Goal: Task Accomplishment & Management: Use online tool/utility

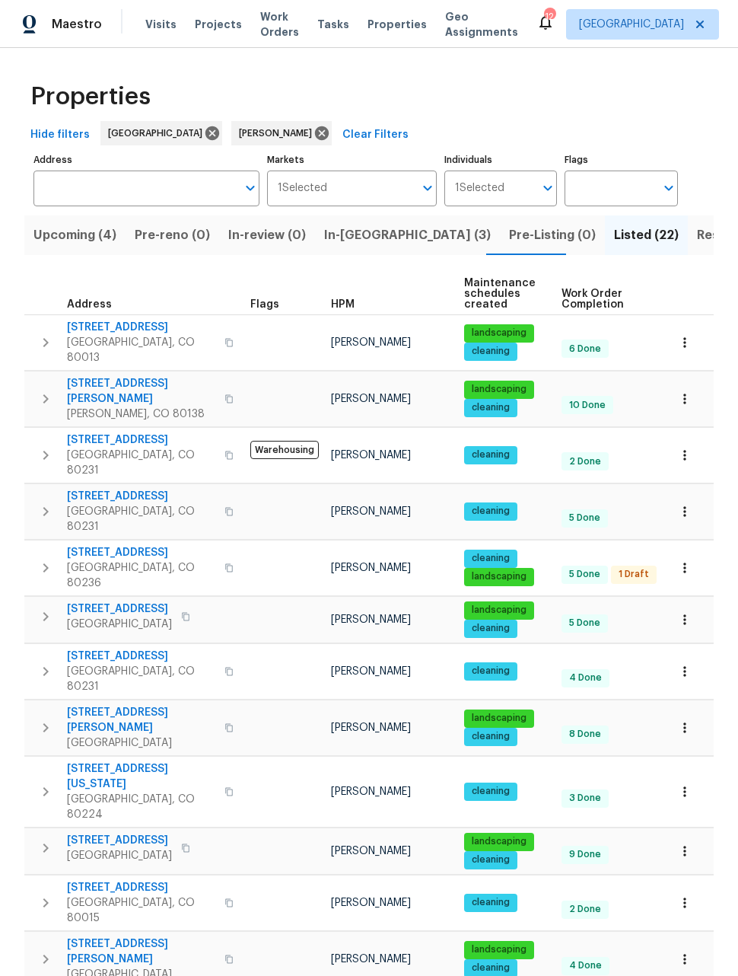
click at [347, 236] on span "In-reno (3)" at bounding box center [407, 235] width 167 height 21
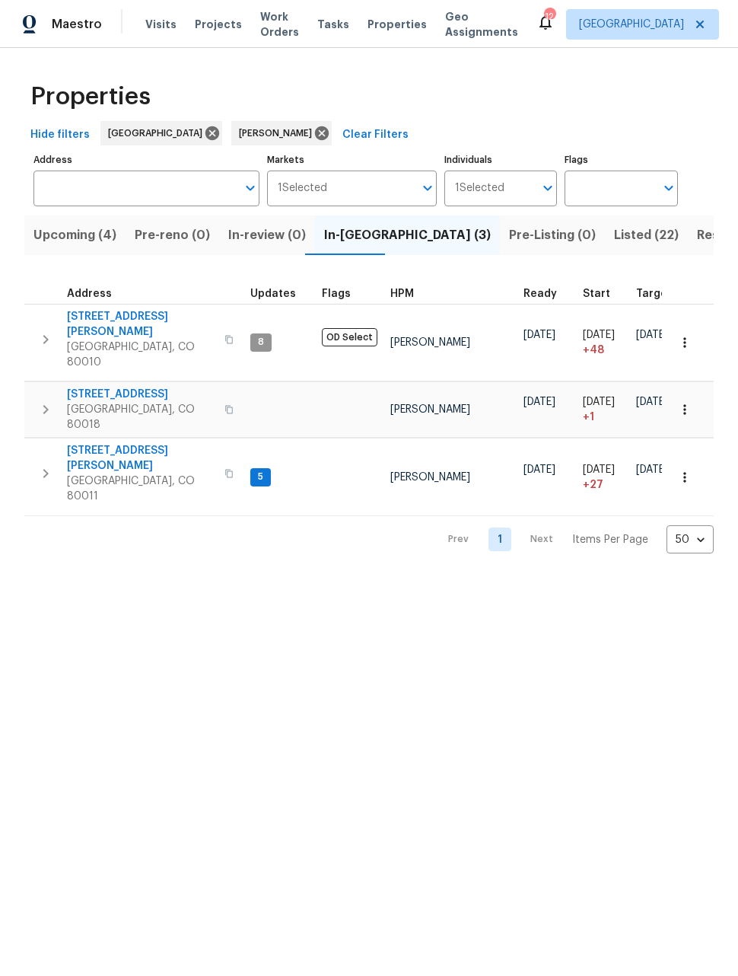
click at [100, 443] on span "622 Dawson St" at bounding box center [141, 458] width 148 height 30
click at [112, 443] on span "622 Dawson St" at bounding box center [141, 458] width 148 height 30
click at [682, 470] on icon "button" at bounding box center [684, 477] width 15 height 15
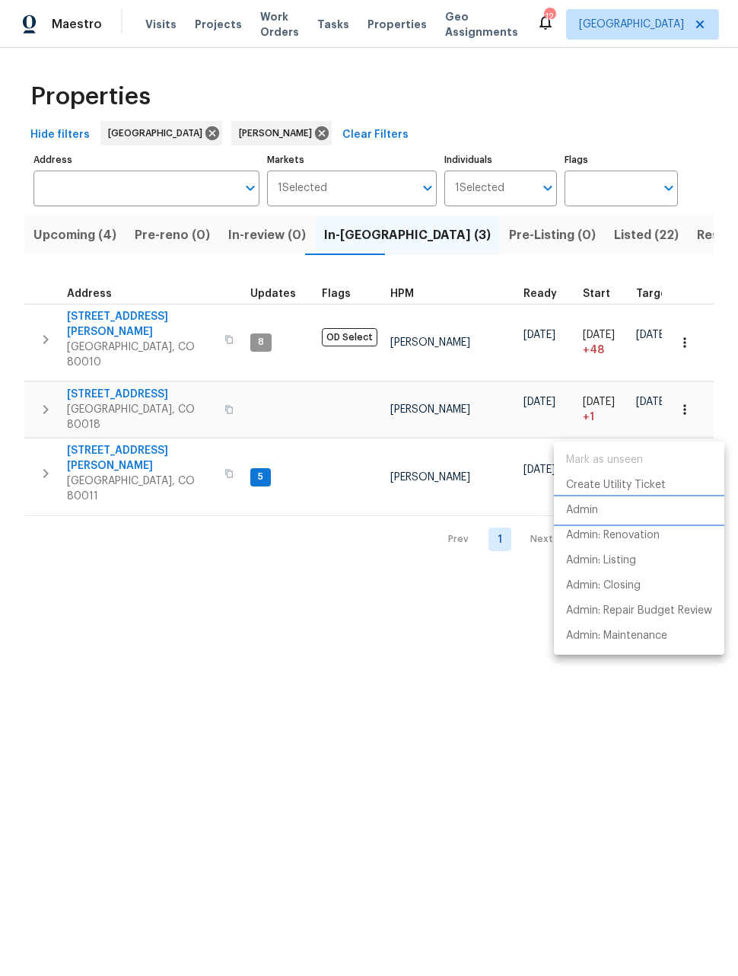
click at [588, 514] on p "Admin" at bounding box center [582, 510] width 32 height 16
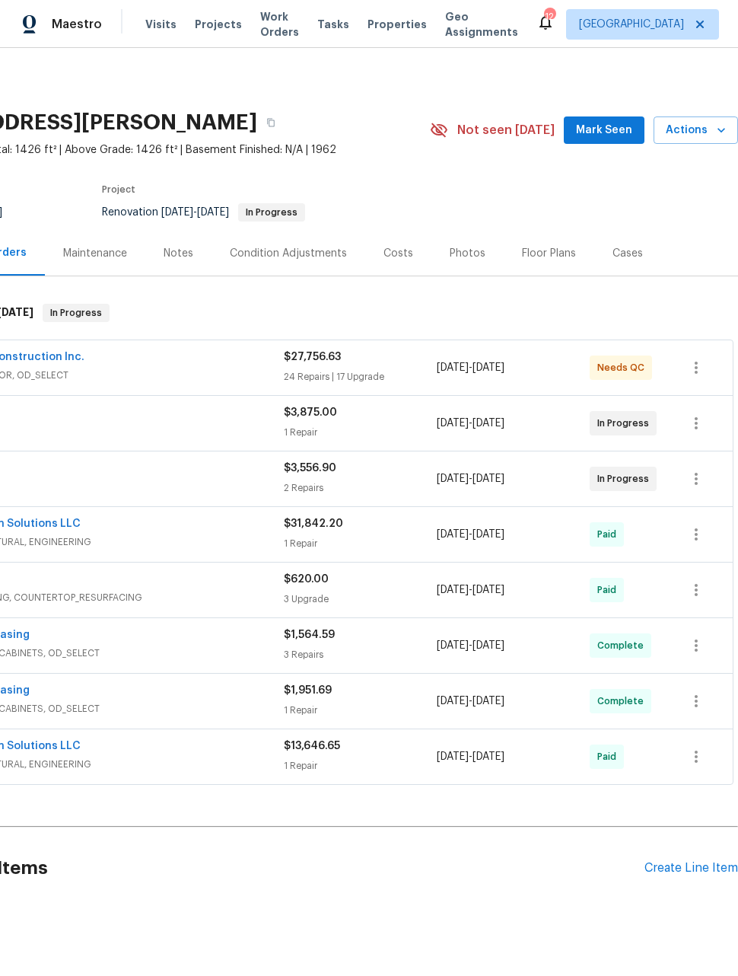
scroll to position [0, 122]
click at [707, 135] on span "Actions" at bounding box center [696, 130] width 60 height 19
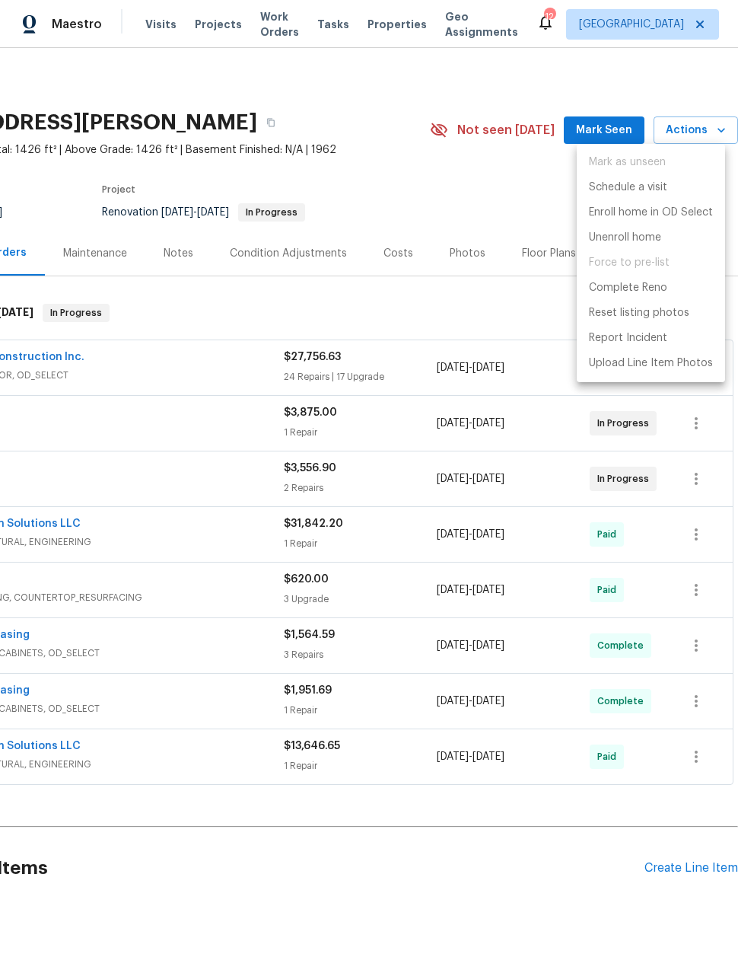
click at [521, 212] on div at bounding box center [369, 488] width 738 height 976
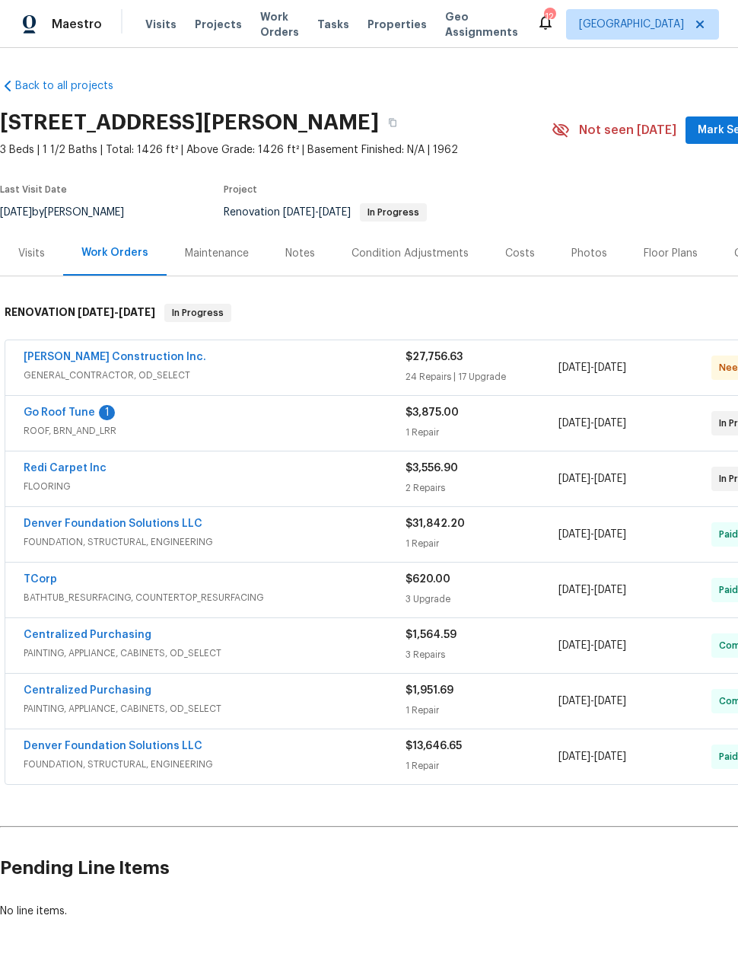
scroll to position [0, 0]
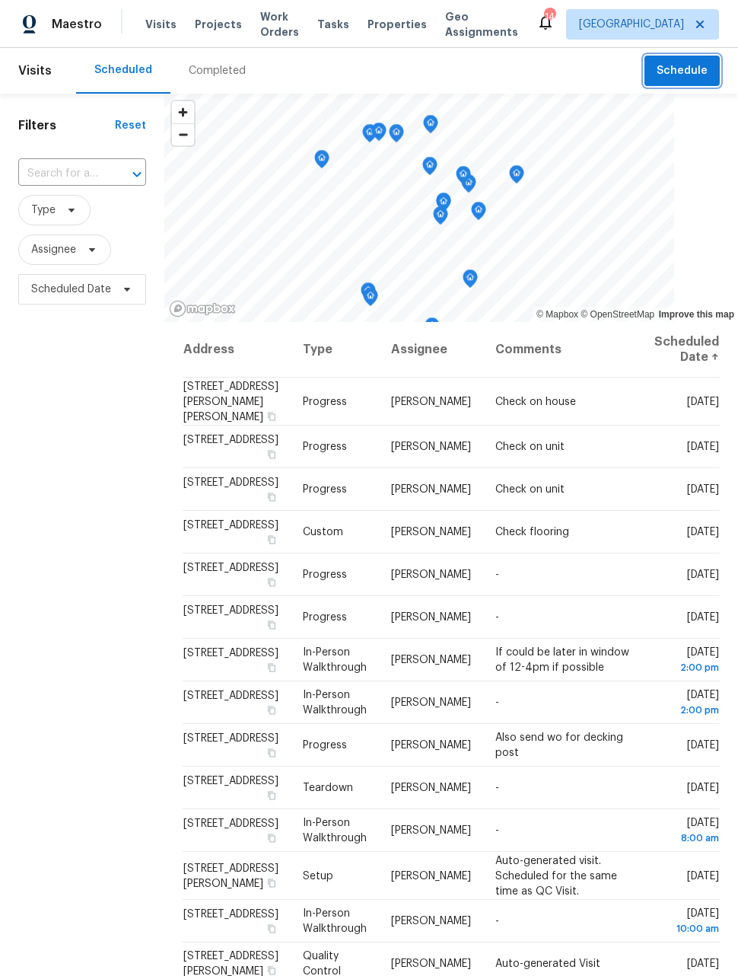
click at [691, 68] on span "Schedule" at bounding box center [682, 71] width 51 height 19
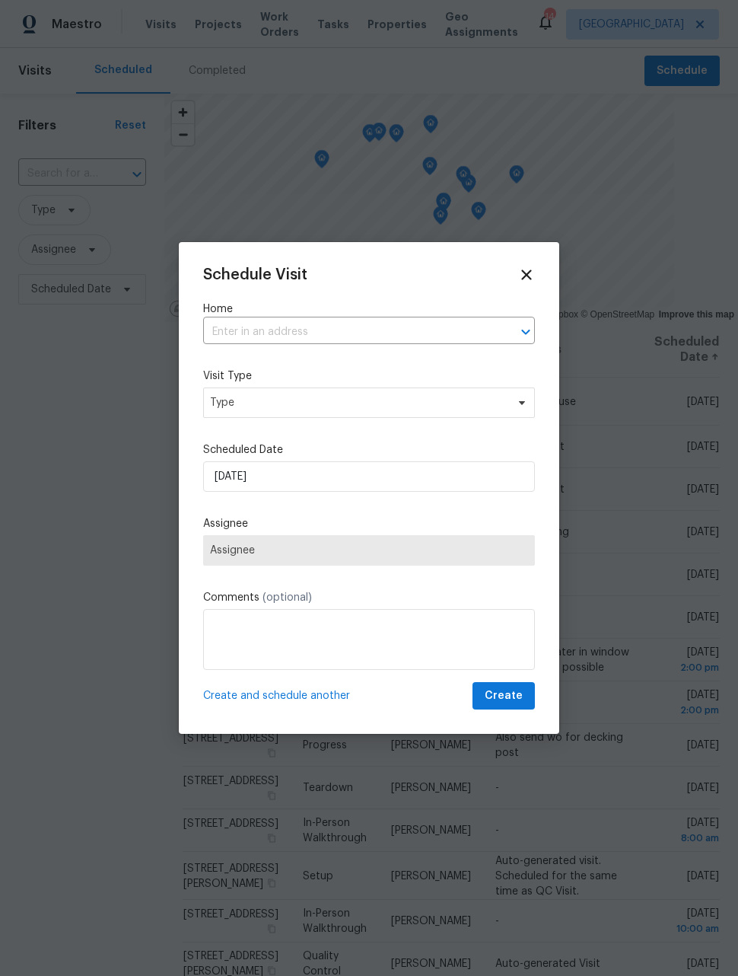
click at [454, 340] on input "text" at bounding box center [347, 332] width 289 height 24
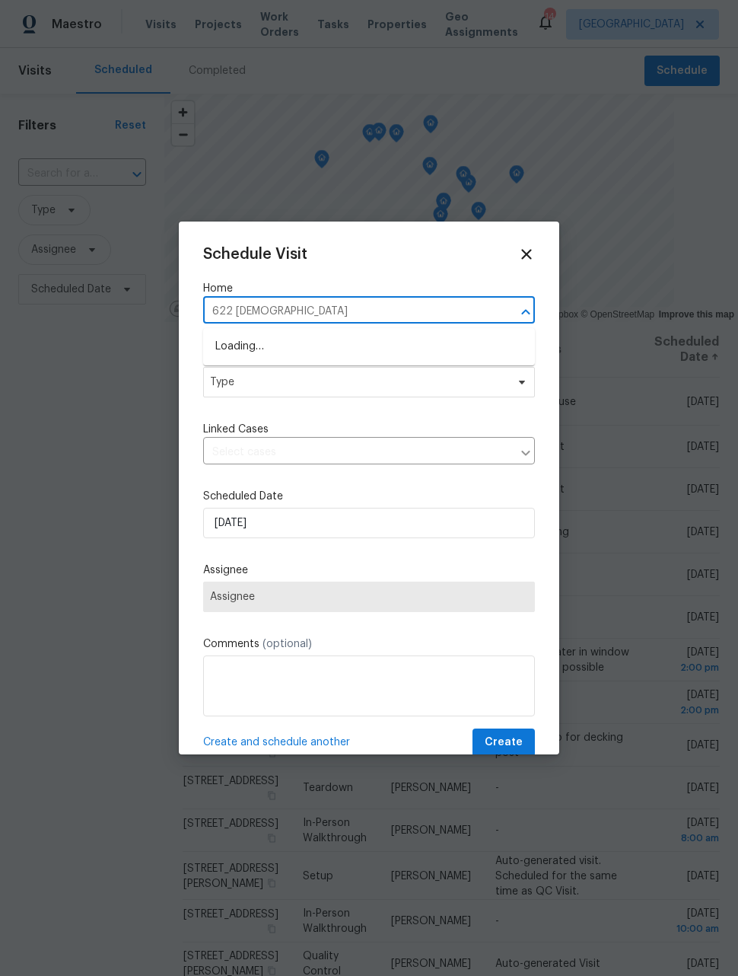
type input "622 [PERSON_NAME]"
click at [410, 352] on li "[STREET_ADDRESS][PERSON_NAME]" at bounding box center [369, 346] width 332 height 25
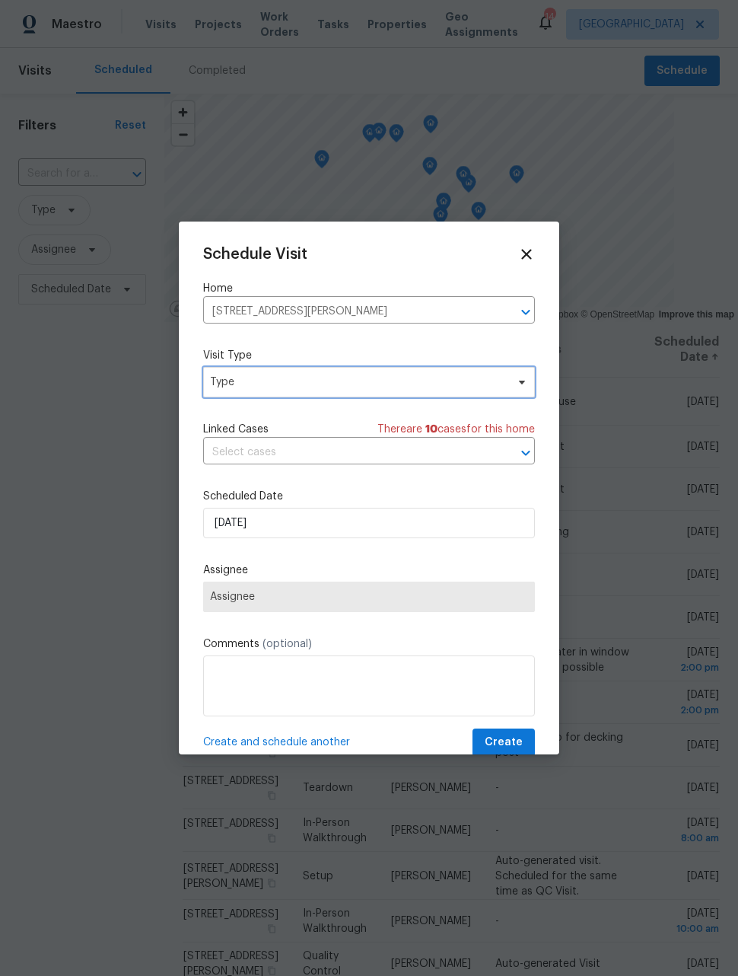
click at [406, 384] on span "Type" at bounding box center [358, 381] width 296 height 15
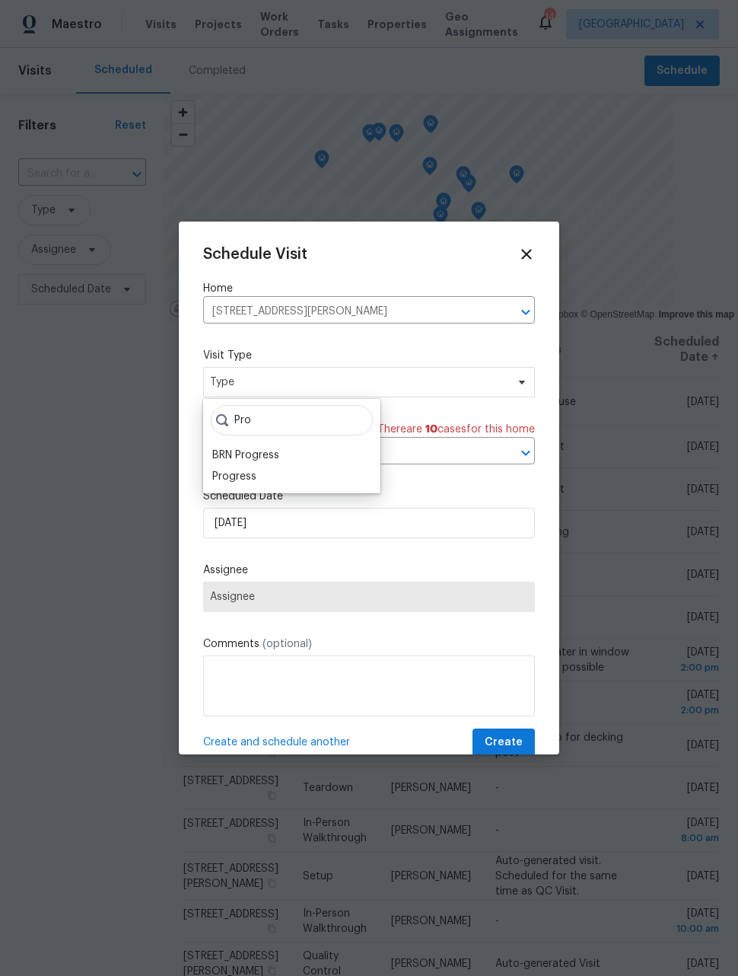
type input "Pro"
click at [263, 479] on div "Progress" at bounding box center [292, 476] width 168 height 21
click at [244, 480] on div "Progress" at bounding box center [234, 476] width 44 height 15
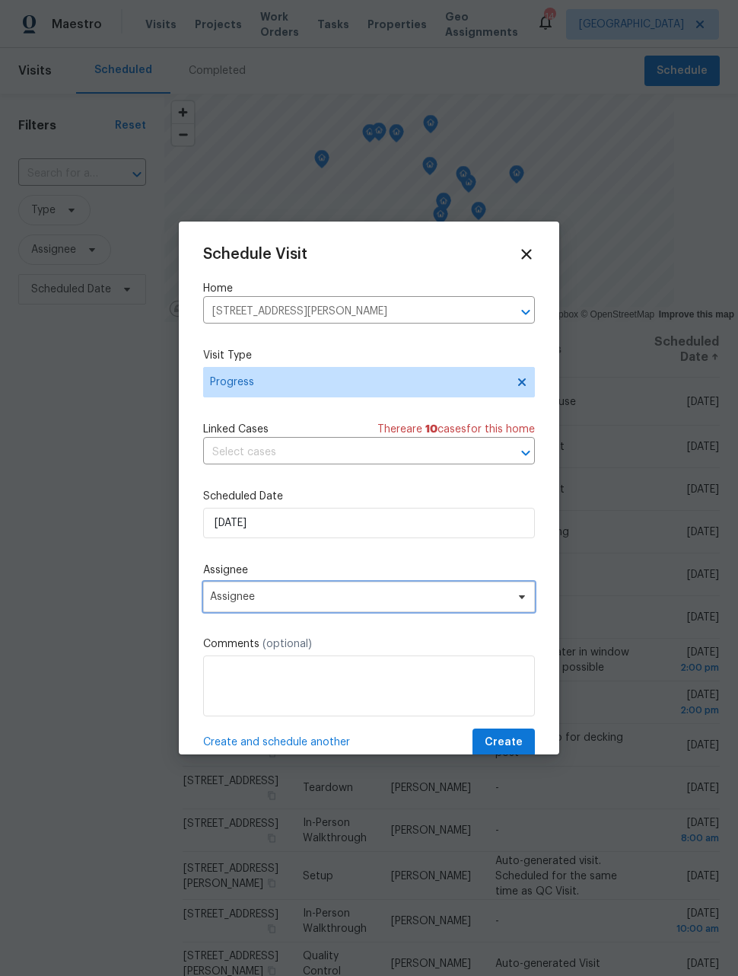
click at [293, 601] on span "Assignee" at bounding box center [359, 597] width 298 height 12
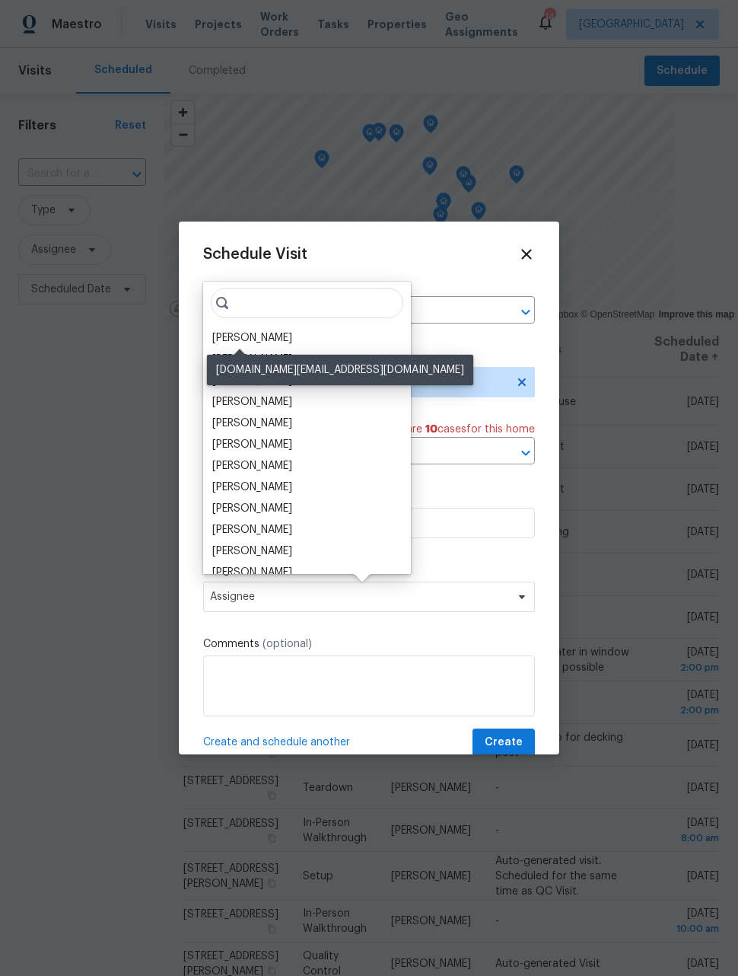
click at [257, 340] on div "[PERSON_NAME]" at bounding box center [252, 337] width 80 height 15
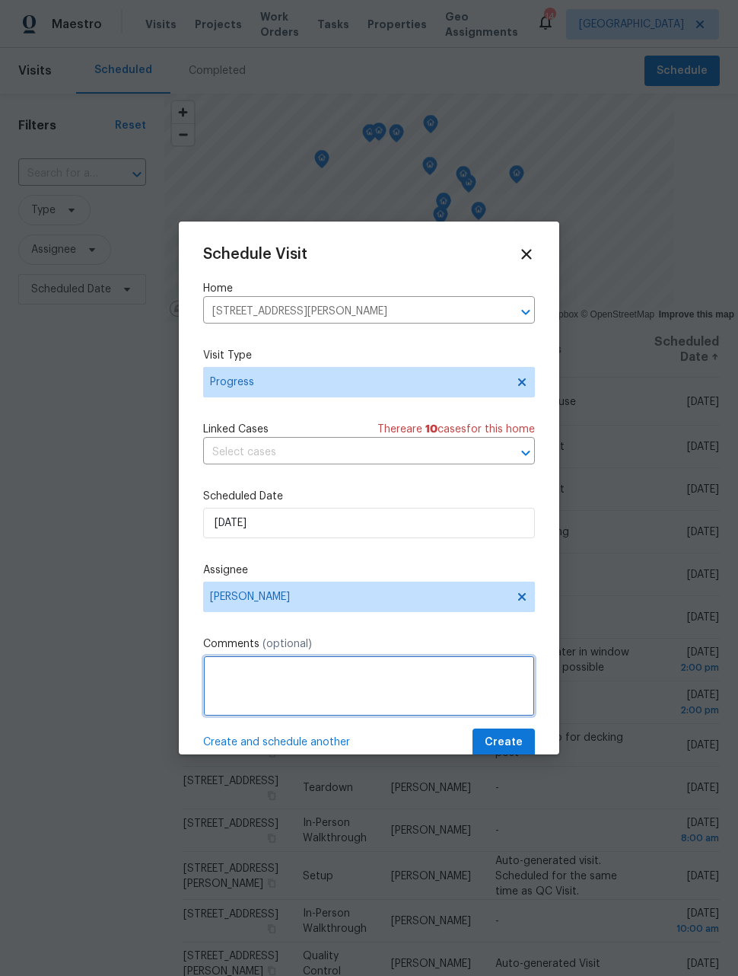
click at [352, 678] on textarea at bounding box center [369, 685] width 332 height 61
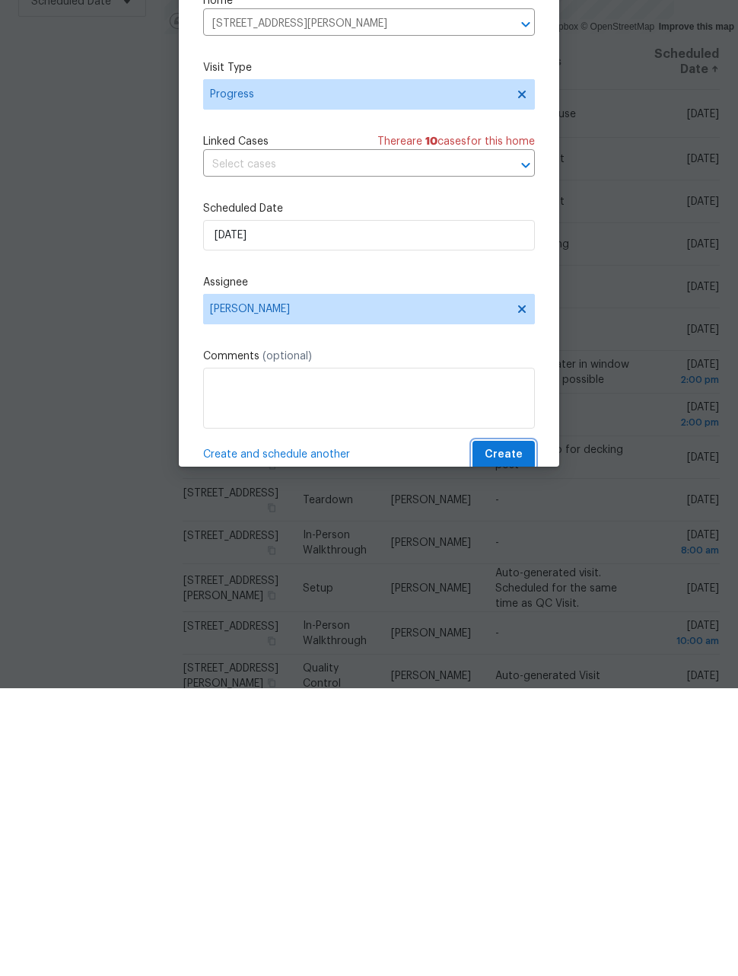
click at [516, 733] on span "Create" at bounding box center [504, 742] width 38 height 19
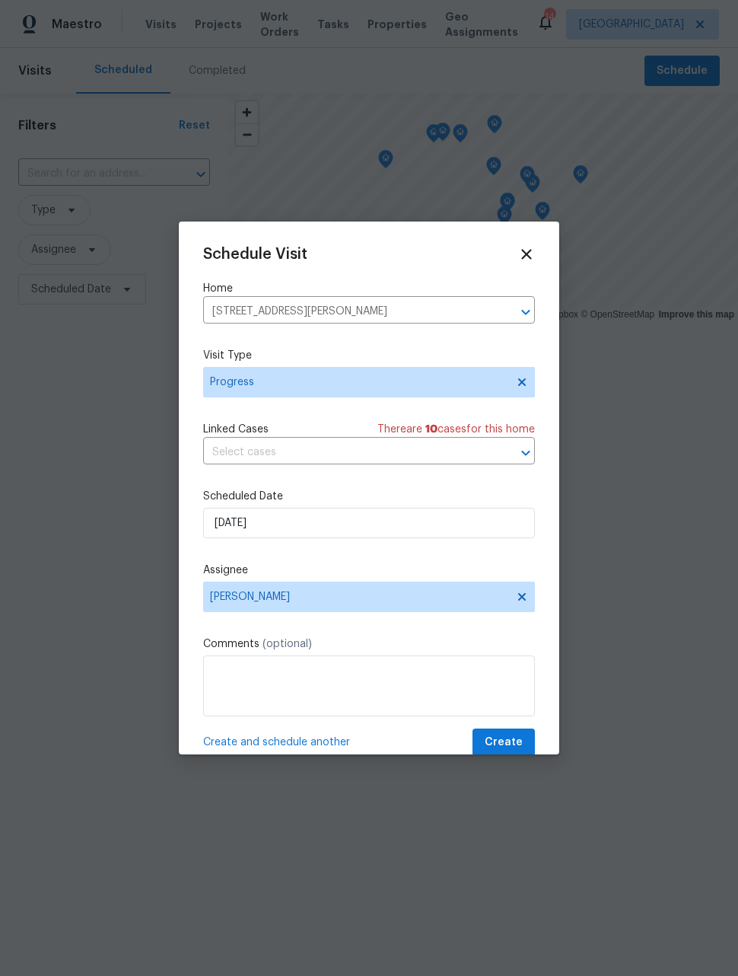
scroll to position [0, 0]
